Goal: Obtain resource: Obtain resource

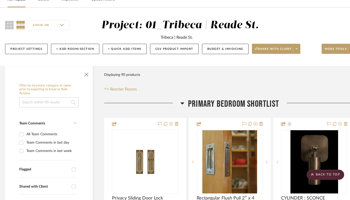
scroll to position [0, 3]
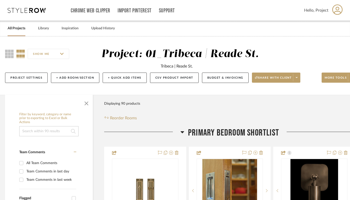
click at [52, 131] on input at bounding box center [48, 131] width 59 height 10
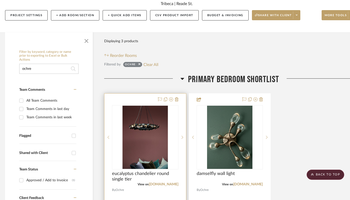
scroll to position [0, 3]
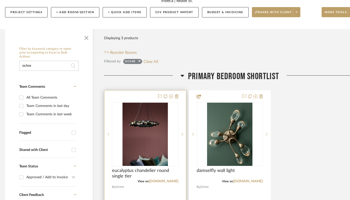
type input "ochre"
click at [177, 158] on div "0" at bounding box center [145, 135] width 66 height 64
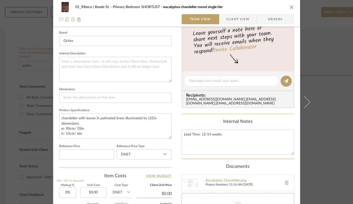
scroll to position [140, 0]
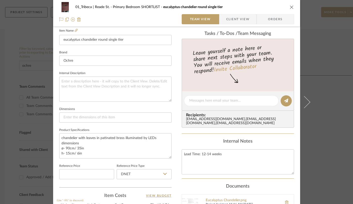
click at [240, 16] on span "Client View" at bounding box center [237, 19] width 23 height 10
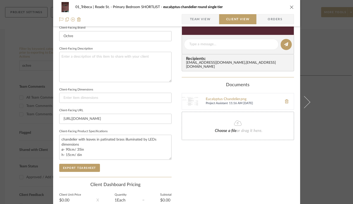
scroll to position [164, 0]
click at [83, 168] on button "Export Tearsheet" at bounding box center [79, 168] width 41 height 8
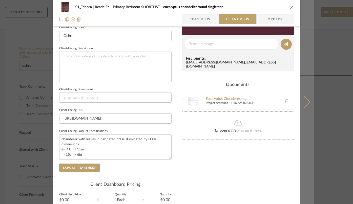
click at [307, 103] on icon at bounding box center [304, 102] width 12 height 12
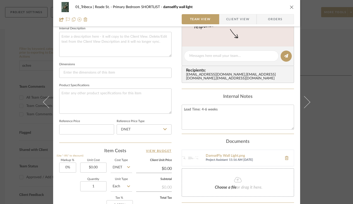
scroll to position [266, 0]
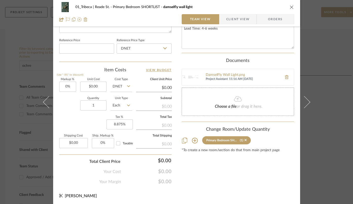
click at [240, 20] on span "Client View" at bounding box center [237, 19] width 23 height 10
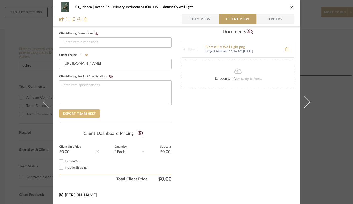
click at [86, 114] on button "Export Tearsheet" at bounding box center [79, 114] width 41 height 8
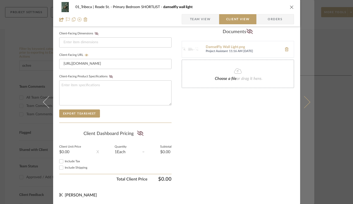
click at [307, 99] on button at bounding box center [307, 102] width 14 height 204
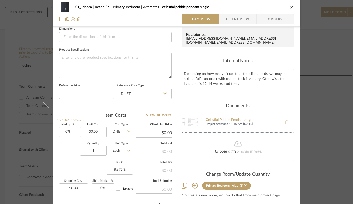
scroll to position [266, 0]
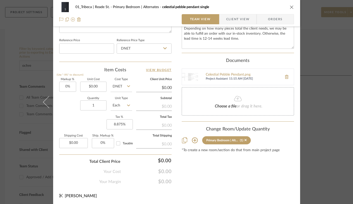
click at [226, 19] on span "Client View" at bounding box center [237, 19] width 23 height 10
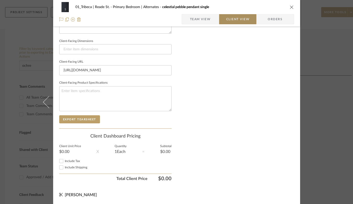
scroll to position [212, 0]
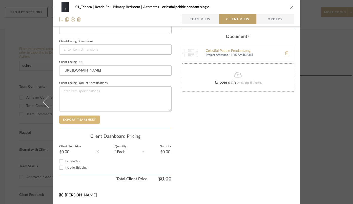
click at [80, 119] on button "Export Tearsheet" at bounding box center [79, 120] width 41 height 8
